Goal: Task Accomplishment & Management: Use online tool/utility

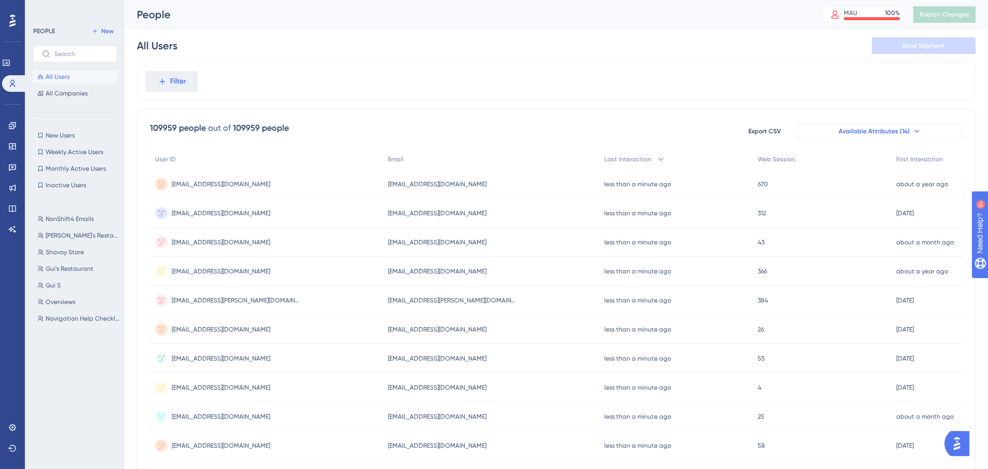
click at [885, 132] on span "Available Attributes (14)" at bounding box center [874, 131] width 71 height 8
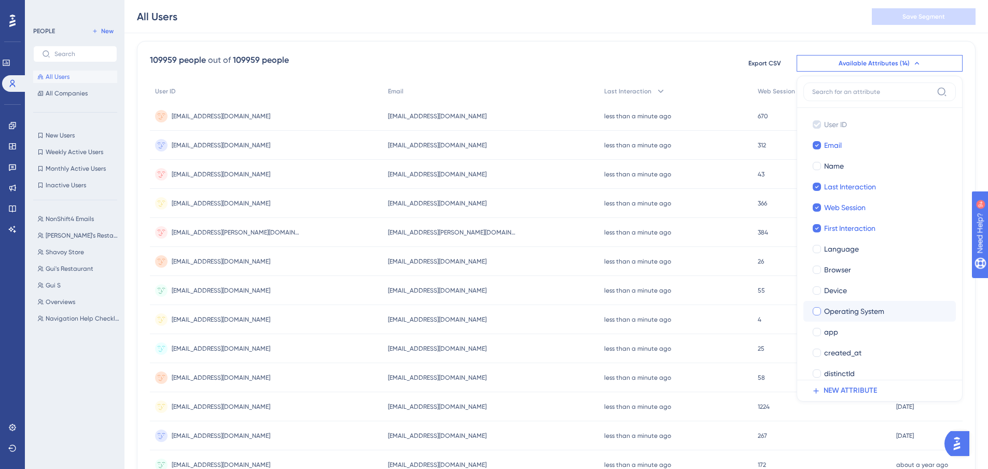
scroll to position [31, 0]
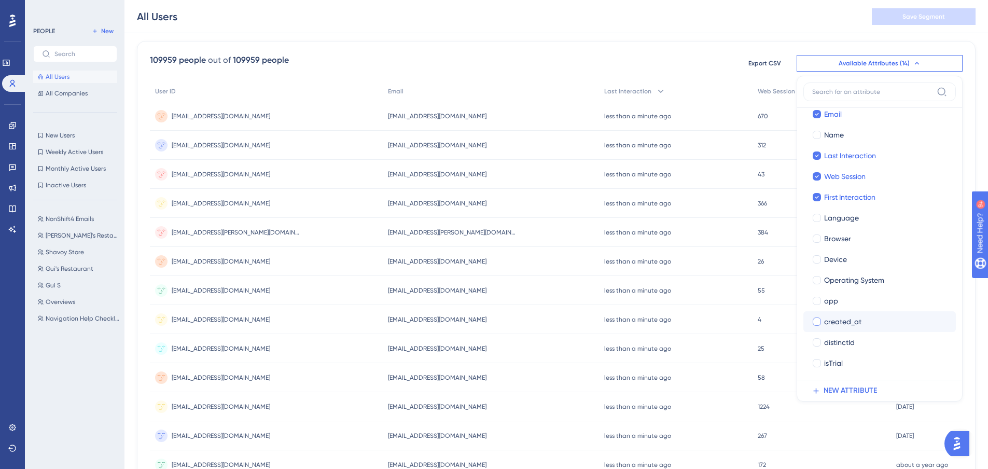
click at [819, 320] on div at bounding box center [817, 321] width 8 height 8
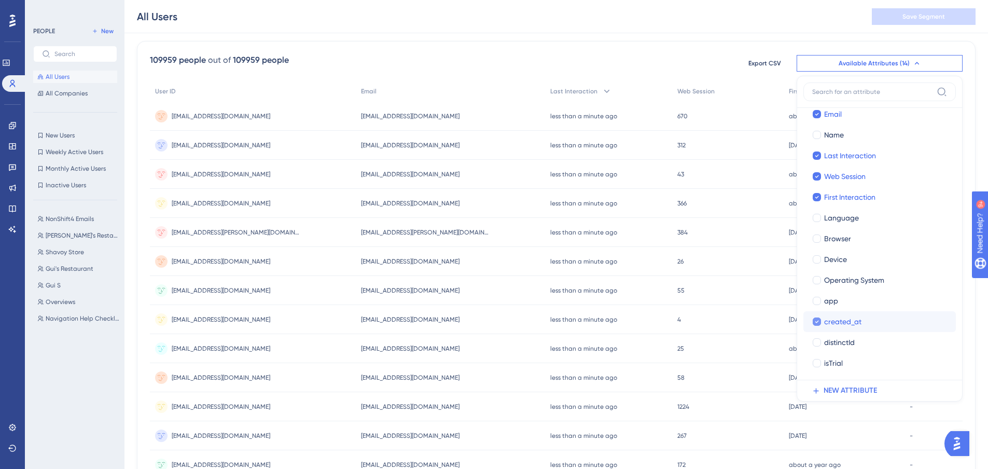
click at [819, 320] on icon at bounding box center [817, 321] width 4 height 7
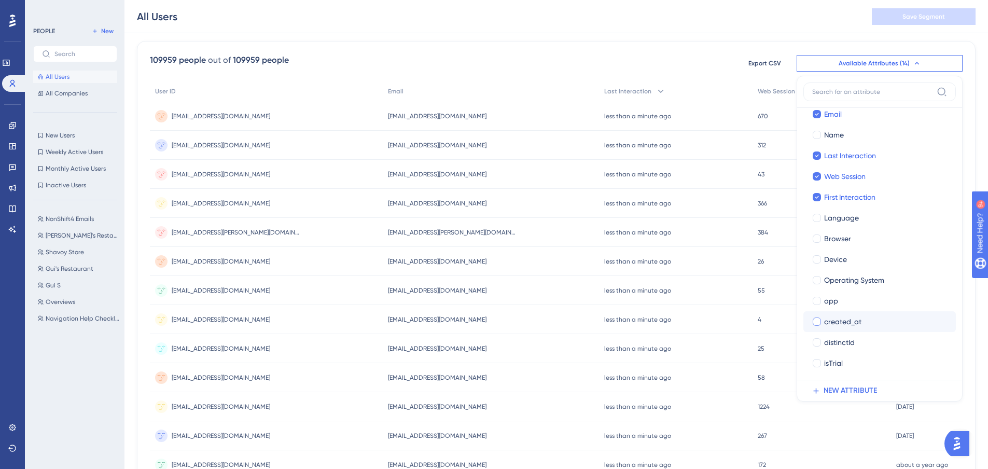
click at [819, 320] on div at bounding box center [817, 321] width 8 height 8
checkbox input "true"
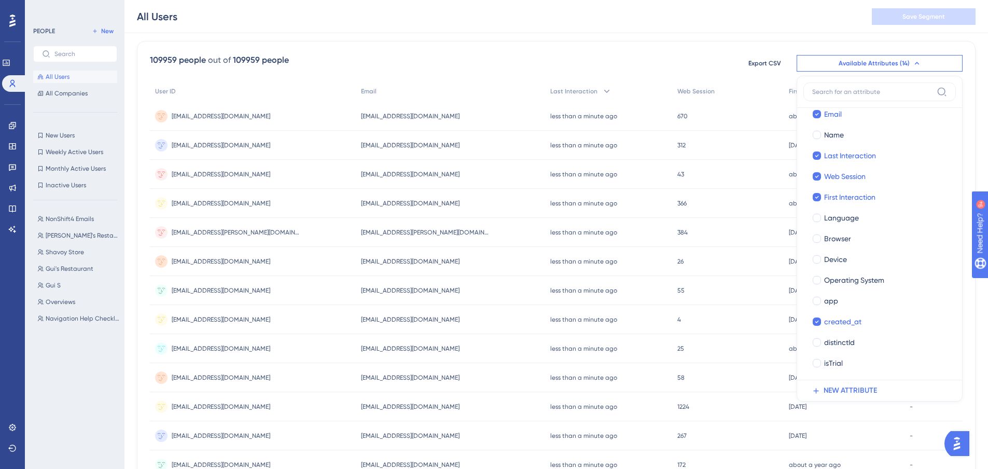
click at [836, 52] on div "109959 people out of 109959 people Export CSV Available Attributes (14) User ID…" at bounding box center [556, 385] width 839 height 688
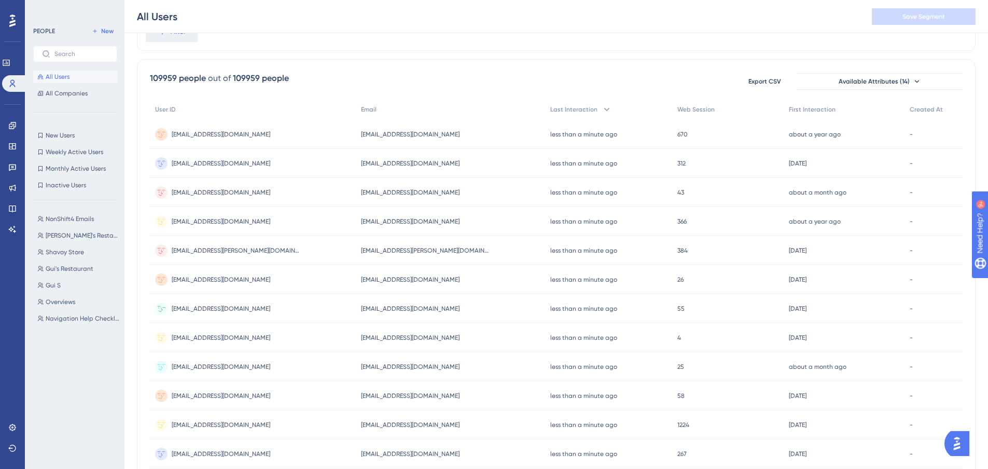
scroll to position [0, 0]
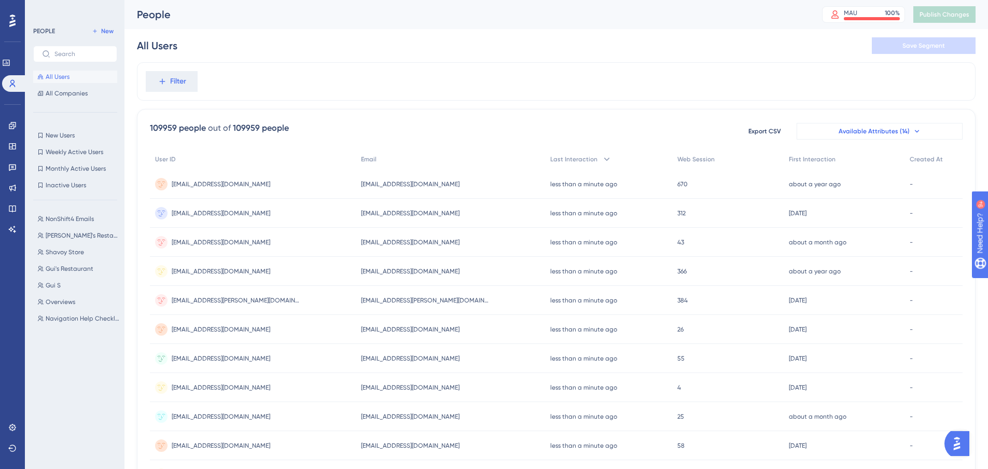
click at [868, 120] on div "109959 people out of 109959 people Export CSV Available Attributes (14) User ID…" at bounding box center [556, 453] width 839 height 688
click at [867, 128] on span "Available Attributes (14)" at bounding box center [874, 131] width 71 height 8
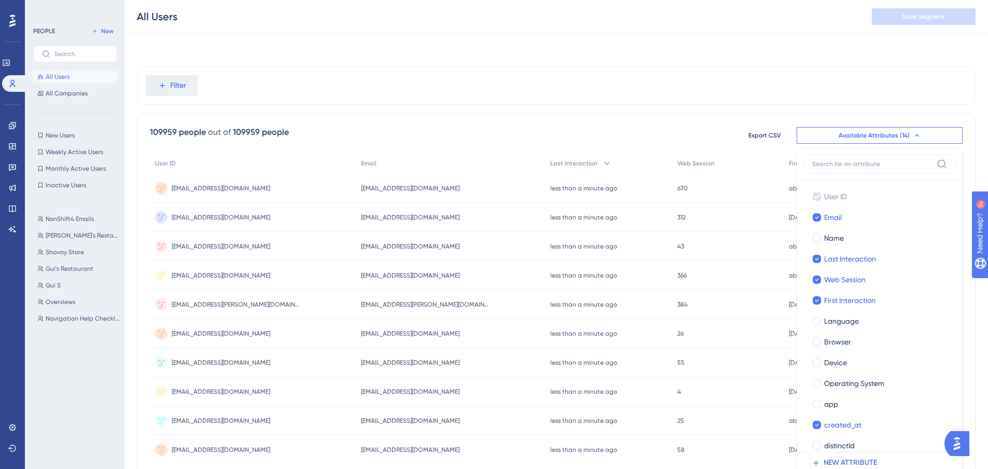
scroll to position [72, 0]
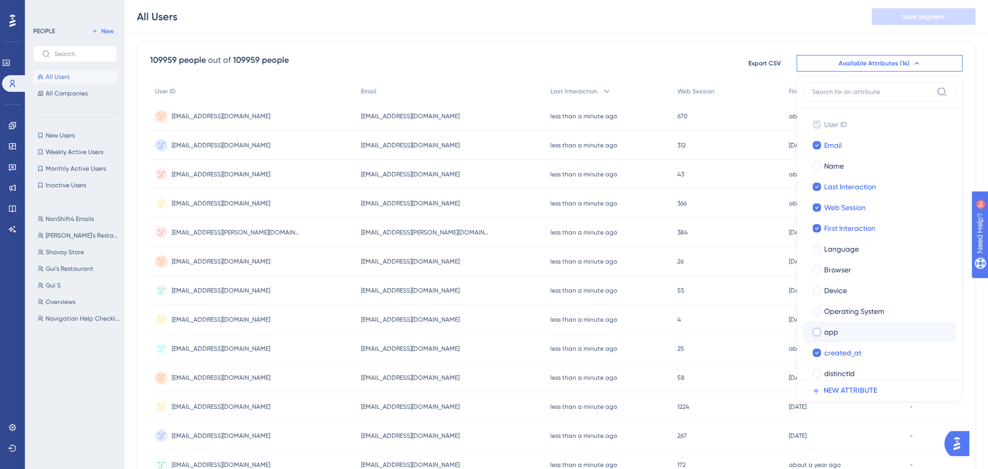
click at [819, 333] on div at bounding box center [817, 332] width 8 height 8
checkbox input "true"
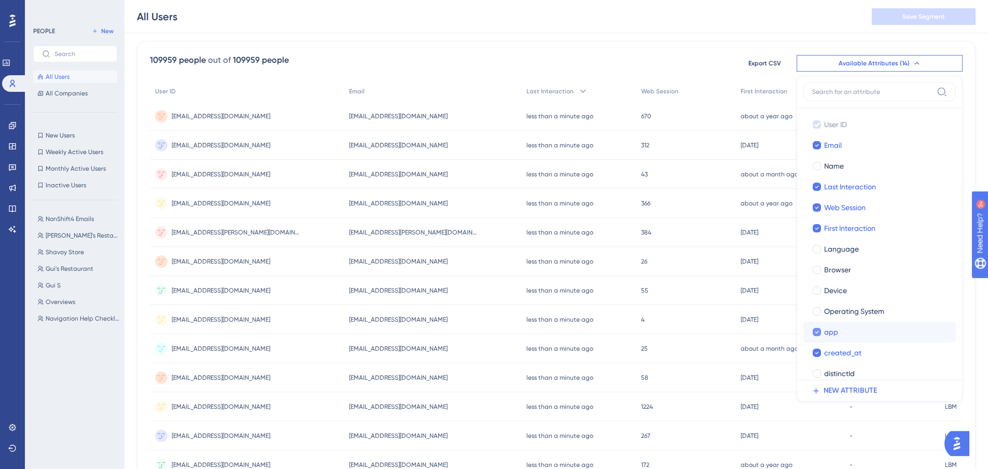
scroll to position [31, 0]
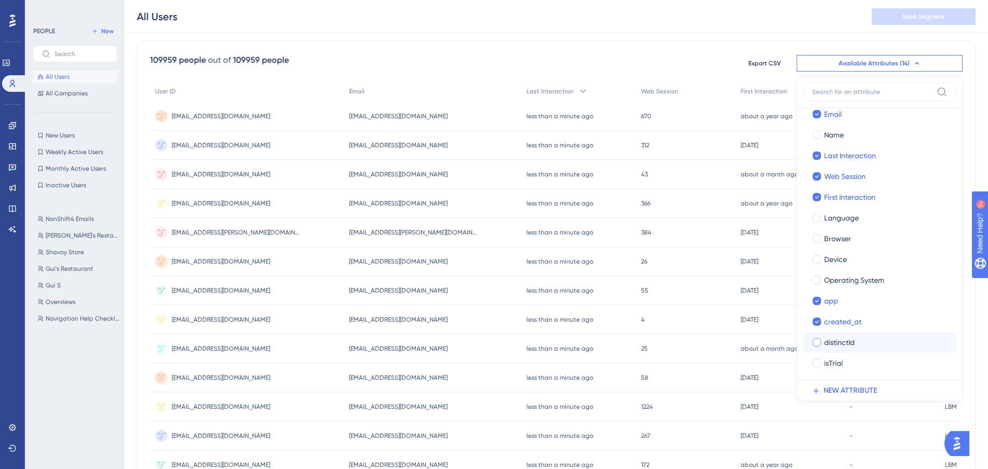
click at [817, 345] on div at bounding box center [817, 342] width 8 height 8
checkbox input "true"
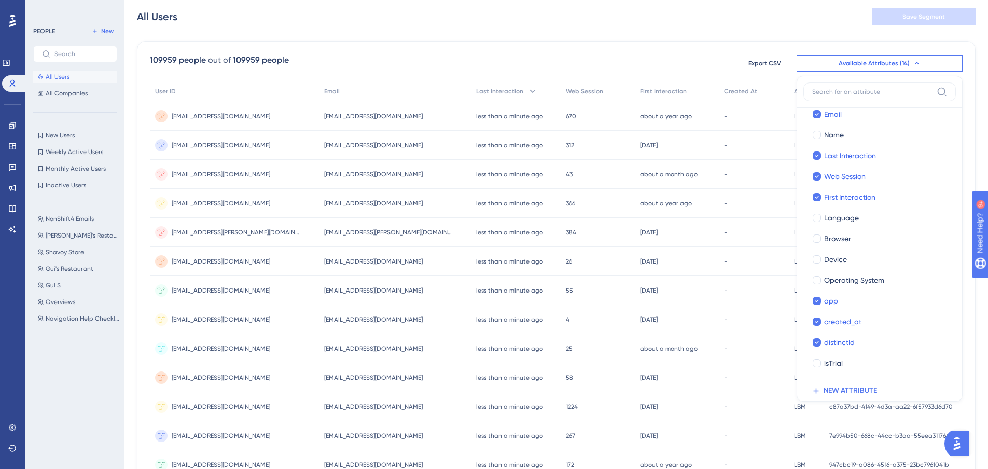
click at [724, 37] on div "Filter 109959 people out of 109959 people Export CSV Available Attributes (14) …" at bounding box center [556, 361] width 839 height 735
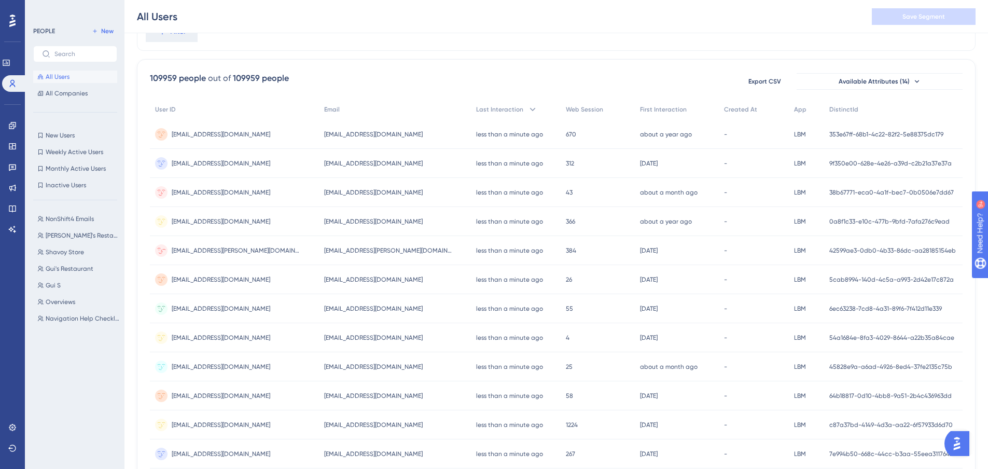
scroll to position [0, 0]
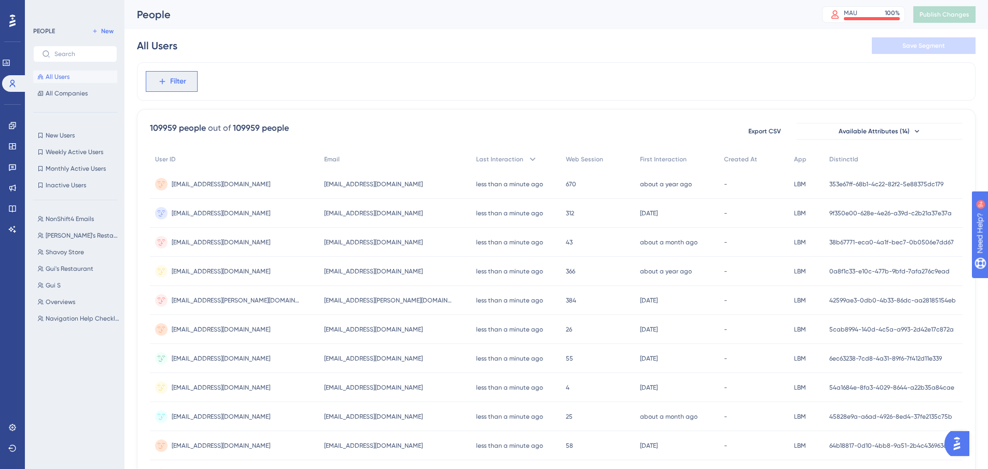
click at [158, 83] on icon at bounding box center [162, 81] width 9 height 9
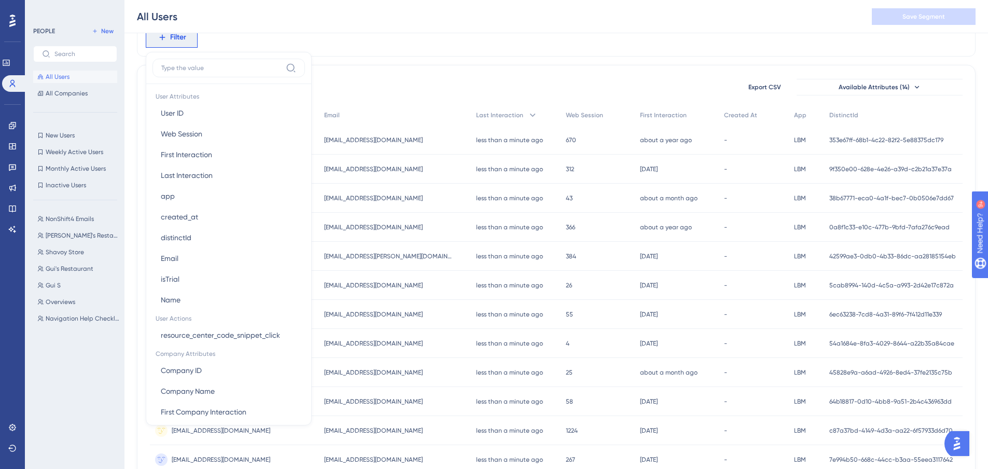
scroll to position [498, 0]
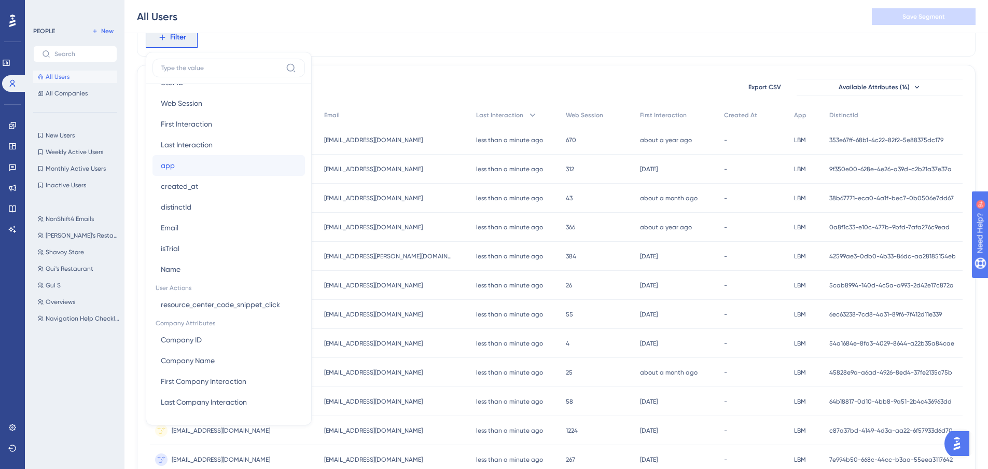
click at [180, 163] on button "app app" at bounding box center [229, 165] width 153 height 21
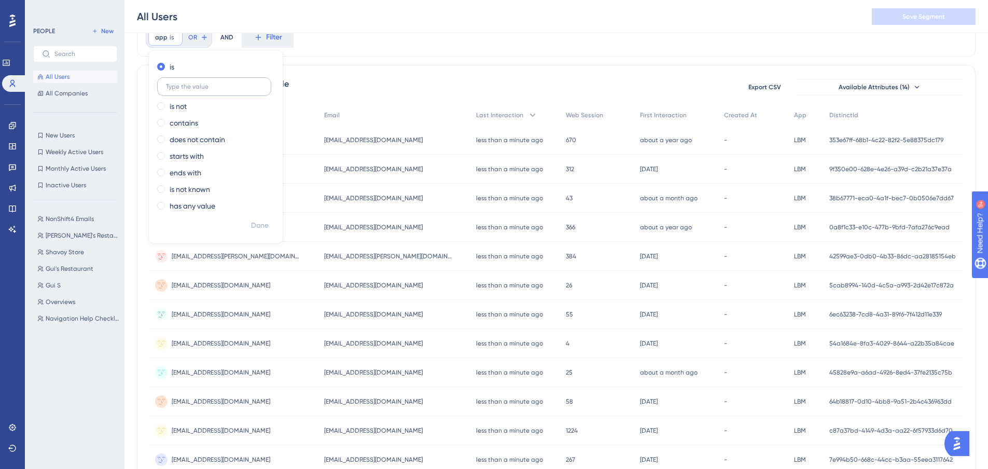
click at [183, 88] on input "text" at bounding box center [214, 86] width 96 height 7
click at [175, 106] on label "is not" at bounding box center [178, 106] width 17 height 12
click at [188, 104] on input "text" at bounding box center [214, 103] width 96 height 7
type input "LBM"
click at [255, 227] on span "Done" at bounding box center [260, 225] width 18 height 12
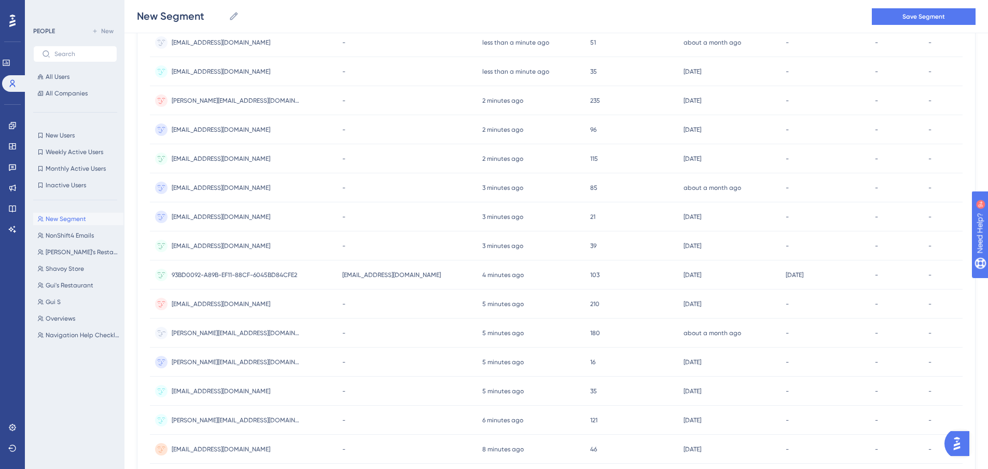
scroll to position [308, 0]
